Goal: Task Accomplishment & Management: Manage account settings

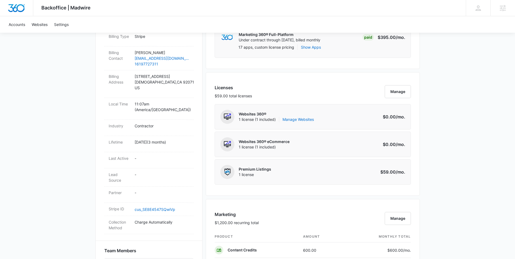
scroll to position [182, 0]
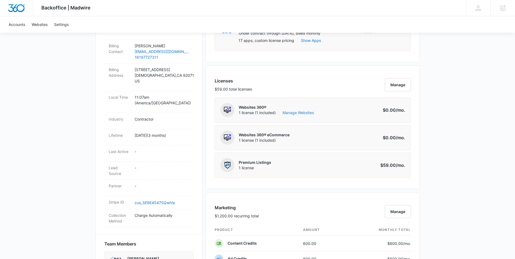
click at [292, 114] on link "Manage Websites" at bounding box center [297, 112] width 31 height 5
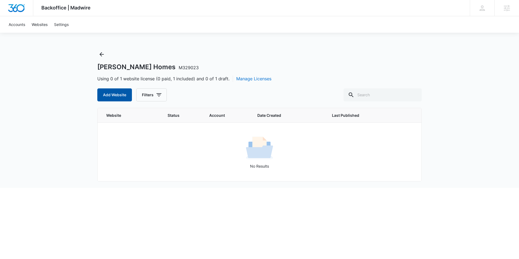
click at [113, 96] on button "Add Website" at bounding box center [114, 94] width 35 height 13
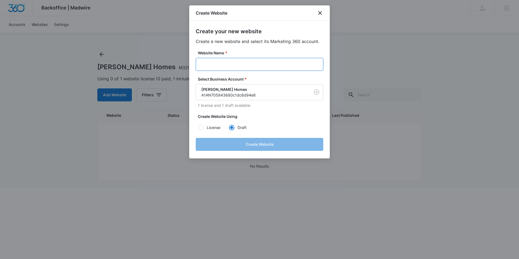
click at [214, 68] on input "Website Name *" at bounding box center [259, 64] width 127 height 13
paste input "M329023 - Austin Thomas Homes"
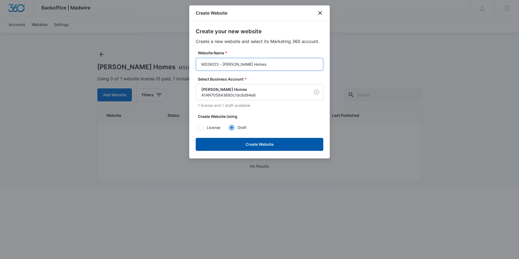
type input "M329023 - Austin Thomas Homes"
click at [296, 145] on button "Create Website" at bounding box center [259, 144] width 127 height 13
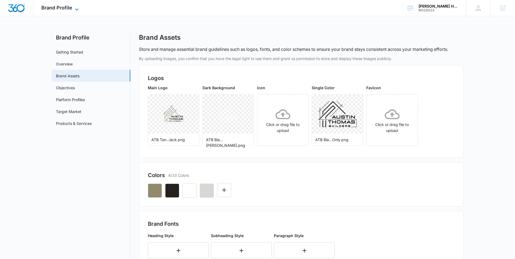
click at [68, 8] on span "Brand Profile" at bounding box center [56, 8] width 31 height 6
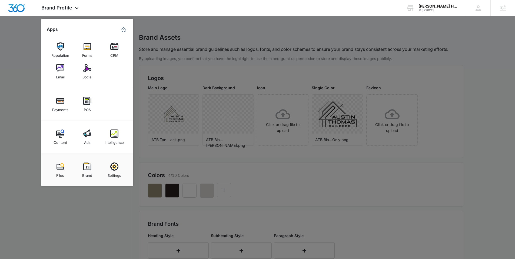
click at [301, 171] on div at bounding box center [257, 129] width 515 height 259
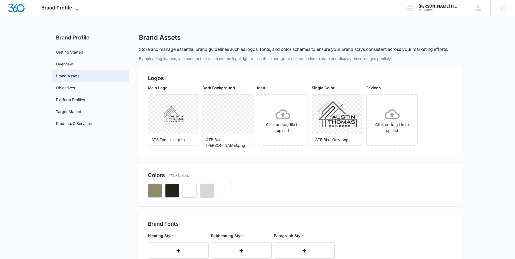
click at [73, 9] on icon at bounding box center [76, 9] width 6 height 6
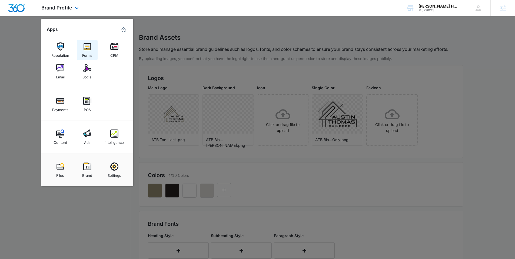
click at [86, 55] on div "Forms" at bounding box center [87, 54] width 10 height 7
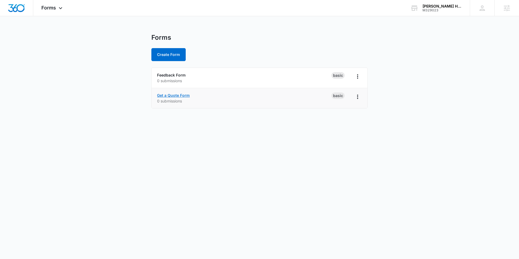
click at [177, 95] on link "Get a Quote Form" at bounding box center [173, 95] width 33 height 5
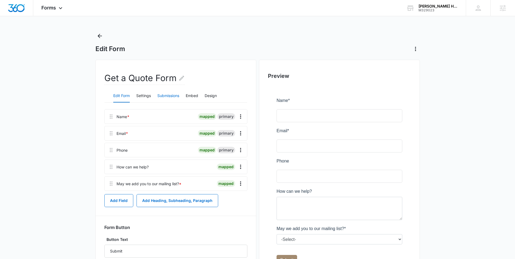
scroll to position [1, 0]
click at [180, 80] on icon "Edit Form Name" at bounding box center [181, 79] width 6 height 6
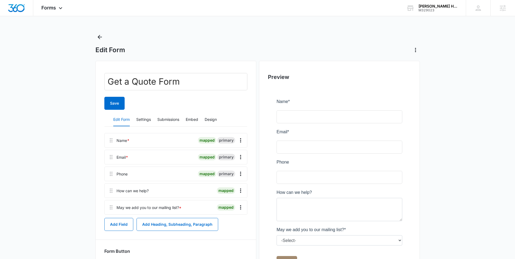
drag, startPoint x: 61, startPoint y: 77, endPoint x: 90, endPoint y: 85, distance: 29.5
click at [62, 78] on main "Edit Form Get a Quote Form Save Edit Form Settings Submissions Embed Design Nam…" at bounding box center [257, 177] width 515 height 288
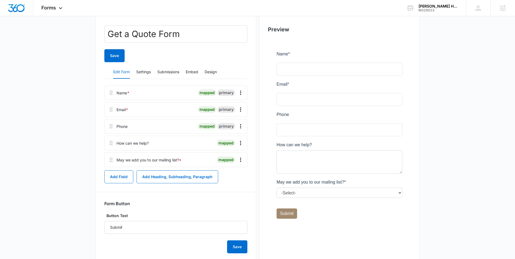
scroll to position [49, 0]
click at [145, 73] on button "Settings" at bounding box center [143, 71] width 15 height 13
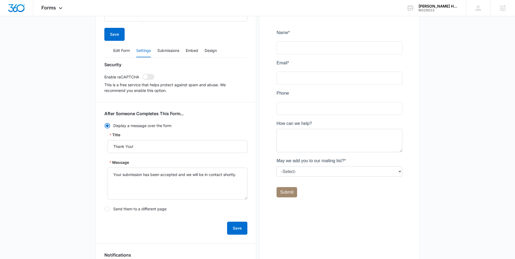
scroll to position [46, 0]
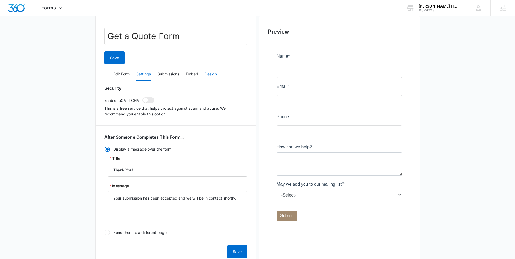
click at [210, 77] on button "Design" at bounding box center [210, 74] width 12 height 13
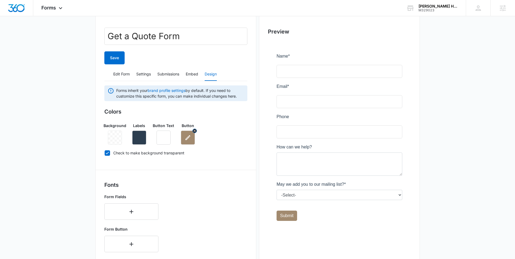
click at [190, 140] on icon "button" at bounding box center [187, 137] width 6 height 6
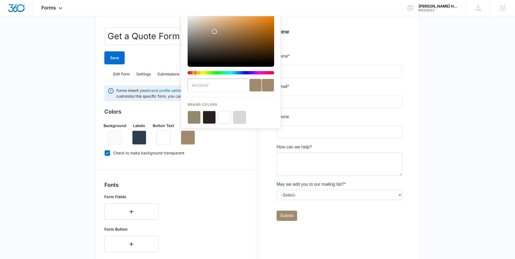
click at [193, 122] on button "color-picker-container" at bounding box center [193, 117] width 13 height 13
type input "#918A6F"
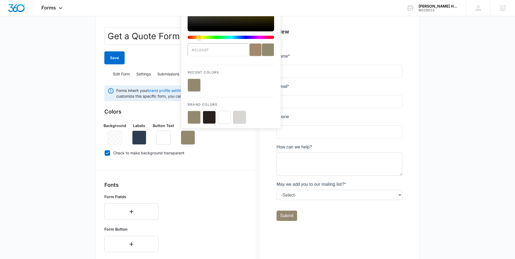
click at [250, 172] on div "Get a Quote Form Save Edit Form Settings Submissions Embed Design Forms inherit…" at bounding box center [175, 209] width 161 height 388
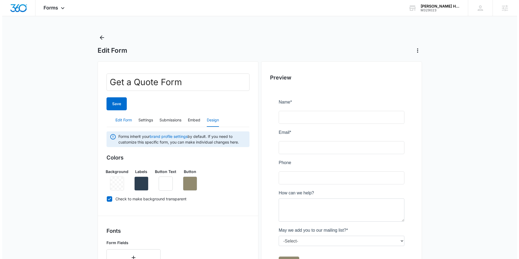
scroll to position [0, 0]
click at [117, 105] on button "Save" at bounding box center [114, 104] width 20 height 13
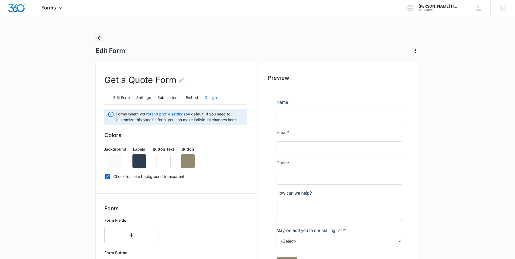
click at [103, 37] on button "Back" at bounding box center [99, 37] width 9 height 9
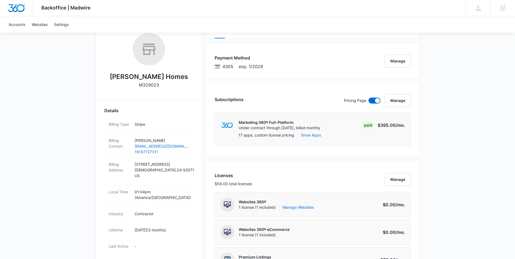
scroll to position [88, 0]
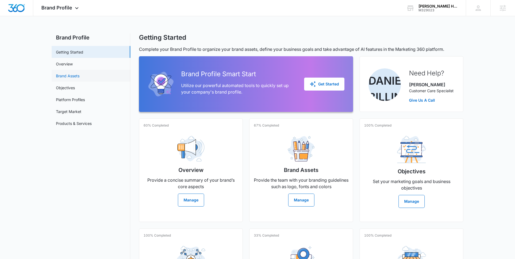
click at [68, 76] on link "Brand Assets" at bounding box center [67, 76] width 23 height 6
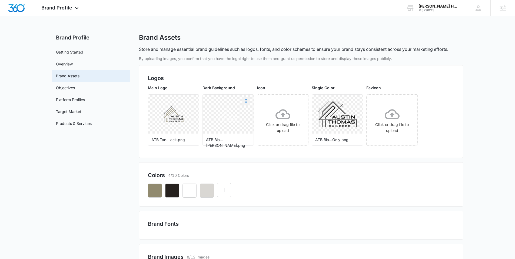
click at [246, 100] on icon "More" at bounding box center [246, 101] width 6 height 6
click at [256, 117] on div "Download" at bounding box center [257, 116] width 18 height 4
click at [358, 98] on button "More" at bounding box center [355, 101] width 9 height 9
click at [360, 115] on div "Download" at bounding box center [366, 116] width 18 height 4
click at [49, 8] on span "Brand Profile" at bounding box center [56, 8] width 31 height 6
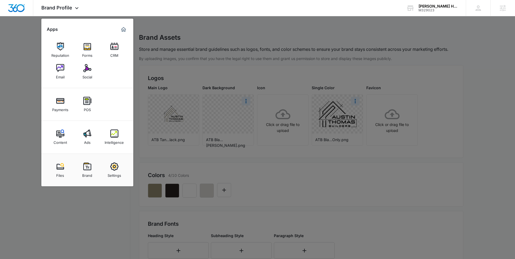
click at [22, 59] on div at bounding box center [257, 129] width 515 height 259
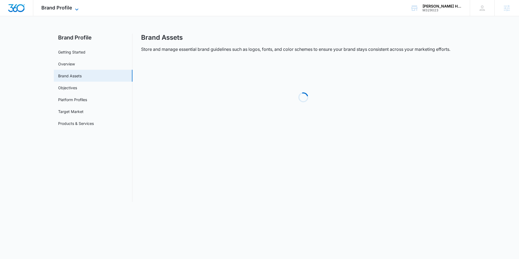
click at [53, 7] on span "Brand Profile" at bounding box center [56, 8] width 31 height 6
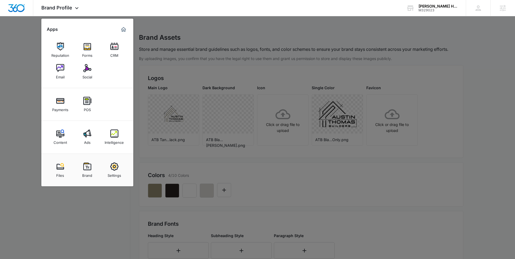
click at [25, 112] on div at bounding box center [257, 129] width 515 height 259
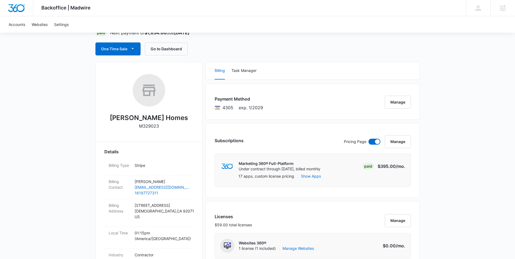
scroll to position [137, 0]
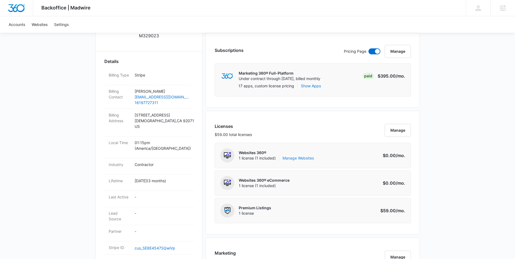
click at [306, 159] on link "Manage Websites" at bounding box center [297, 157] width 31 height 5
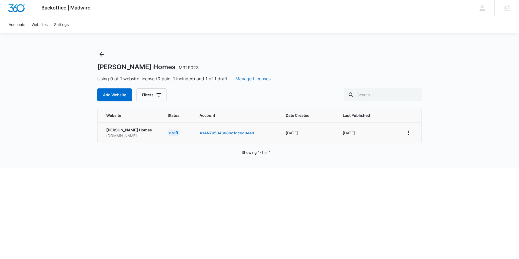
click at [214, 134] on link "A1AN705843680c1dc6d94e8" at bounding box center [226, 132] width 55 height 5
click at [125, 133] on p "m329023austinthomashomes.mywebsites360.com" at bounding box center [130, 136] width 48 height 6
click at [65, 9] on span "Backoffice | Madwire" at bounding box center [65, 8] width 49 height 6
click at [39, 23] on link "Websites" at bounding box center [39, 24] width 22 height 16
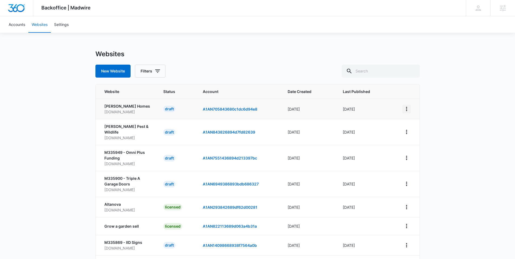
click at [406, 110] on icon "View More" at bounding box center [406, 109] width 1 height 4
click at [421, 142] on link "Visit Website" at bounding box center [420, 140] width 22 height 5
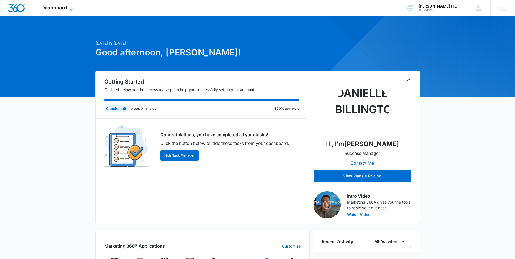
click at [64, 8] on span "Dashboard" at bounding box center [53, 8] width 25 height 6
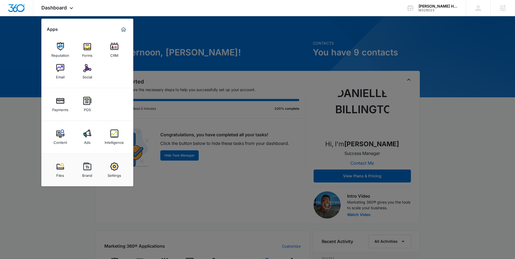
click at [193, 219] on div at bounding box center [257, 129] width 515 height 259
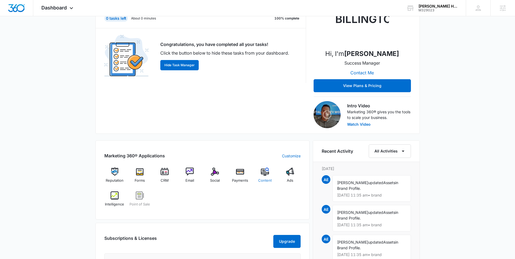
scroll to position [90, 0]
click at [286, 158] on link "Customize" at bounding box center [291, 156] width 19 height 6
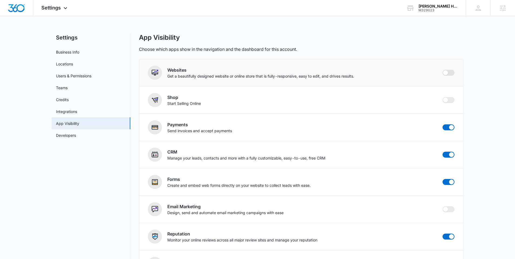
click at [447, 72] on span at bounding box center [448, 73] width 12 height 6
click at [442, 70] on input "checkbox" at bounding box center [442, 69] width 0 height 0
checkbox input "true"
drag, startPoint x: 46, startPoint y: 7, endPoint x: 48, endPoint y: 9, distance: 2.9
click at [46, 7] on span "Settings" at bounding box center [50, 8] width 19 height 6
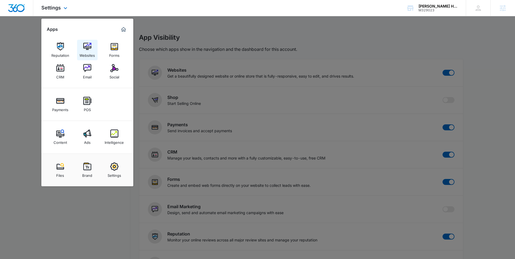
click at [85, 45] on img at bounding box center [87, 46] width 8 height 8
